Goal: Understand site structure: Understand site structure

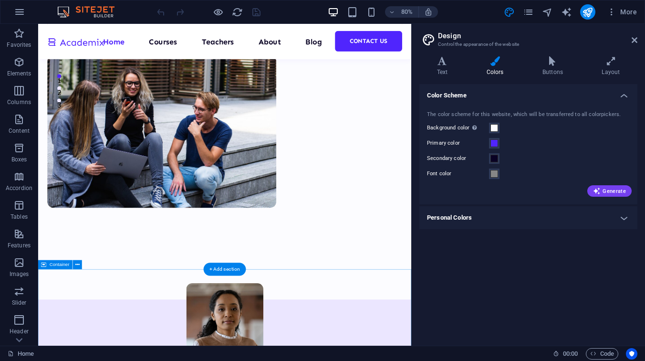
scroll to position [309, 0]
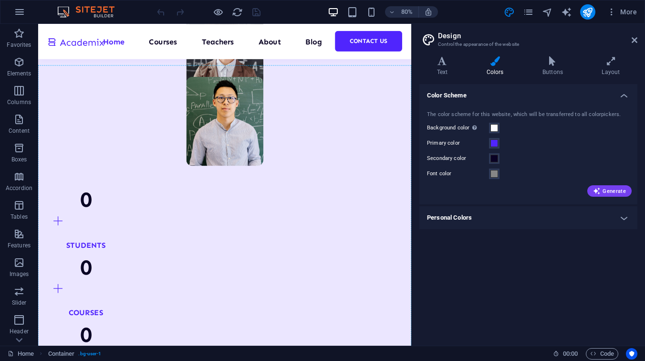
scroll to position [849, 0]
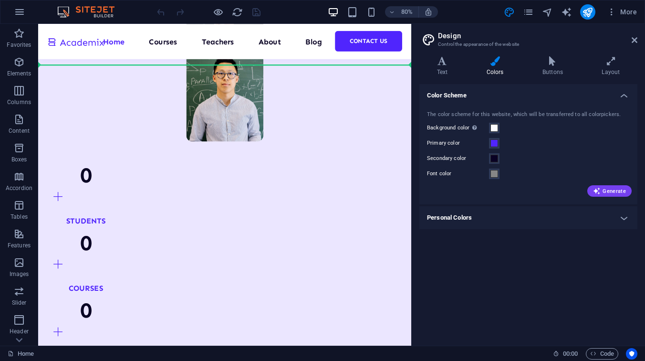
drag, startPoint x: 343, startPoint y: 318, endPoint x: 293, endPoint y: 97, distance: 226.1
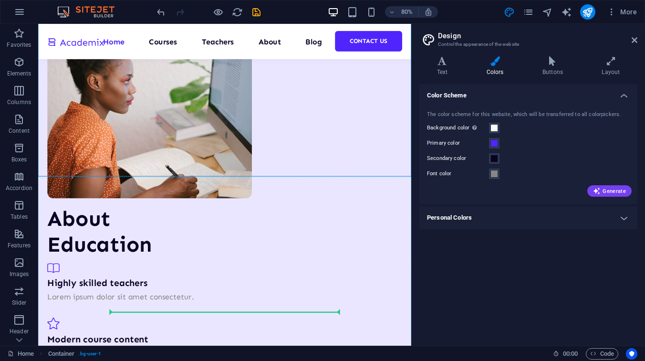
scroll to position [710, 0]
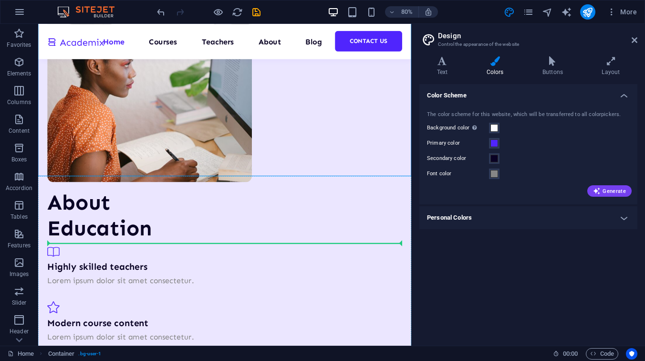
drag, startPoint x: 271, startPoint y: 178, endPoint x: 314, endPoint y: 302, distance: 130.8
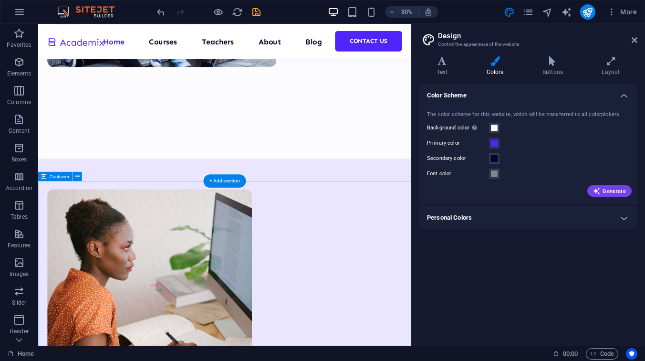
scroll to position [484, 0]
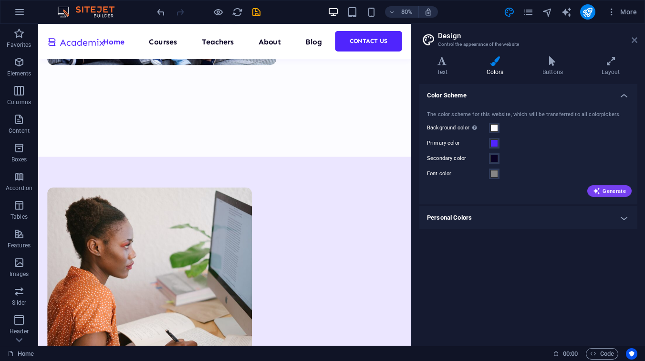
click at [636, 40] on icon at bounding box center [635, 40] width 6 height 8
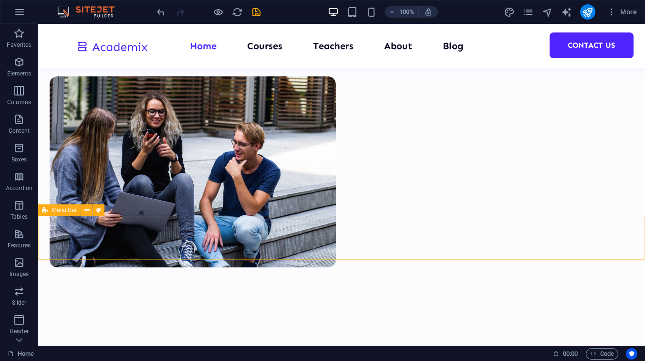
scroll to position [292, 0]
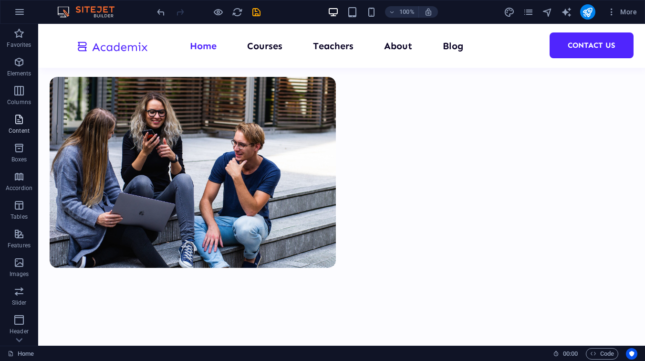
click at [19, 124] on icon "button" at bounding box center [18, 119] width 11 height 11
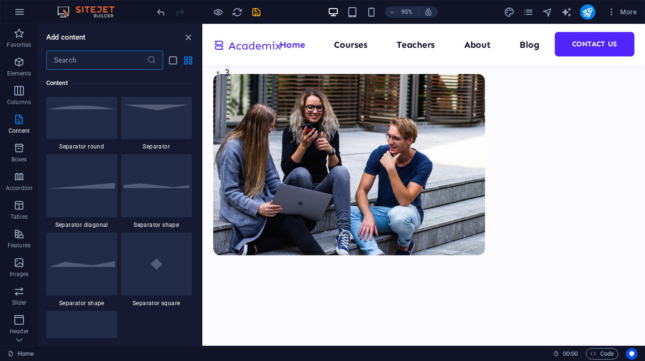
scroll to position [2323, 0]
